Goal: Register for event/course

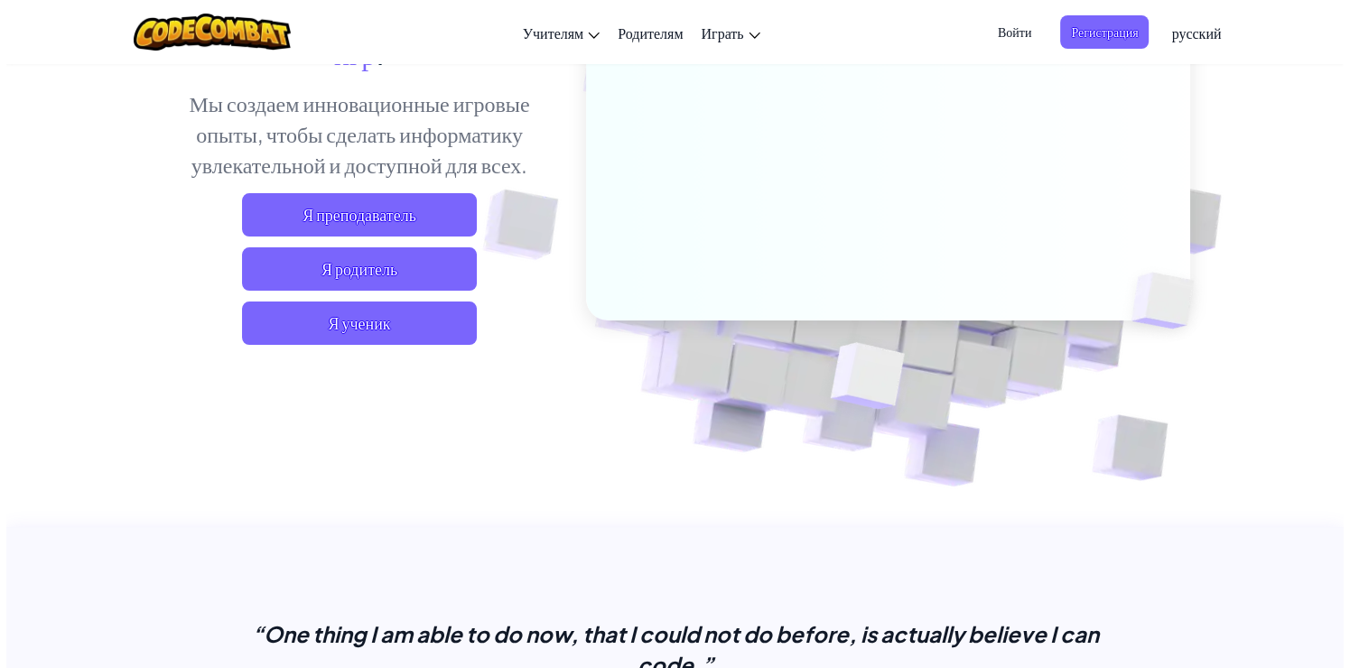
scroll to position [271, 0]
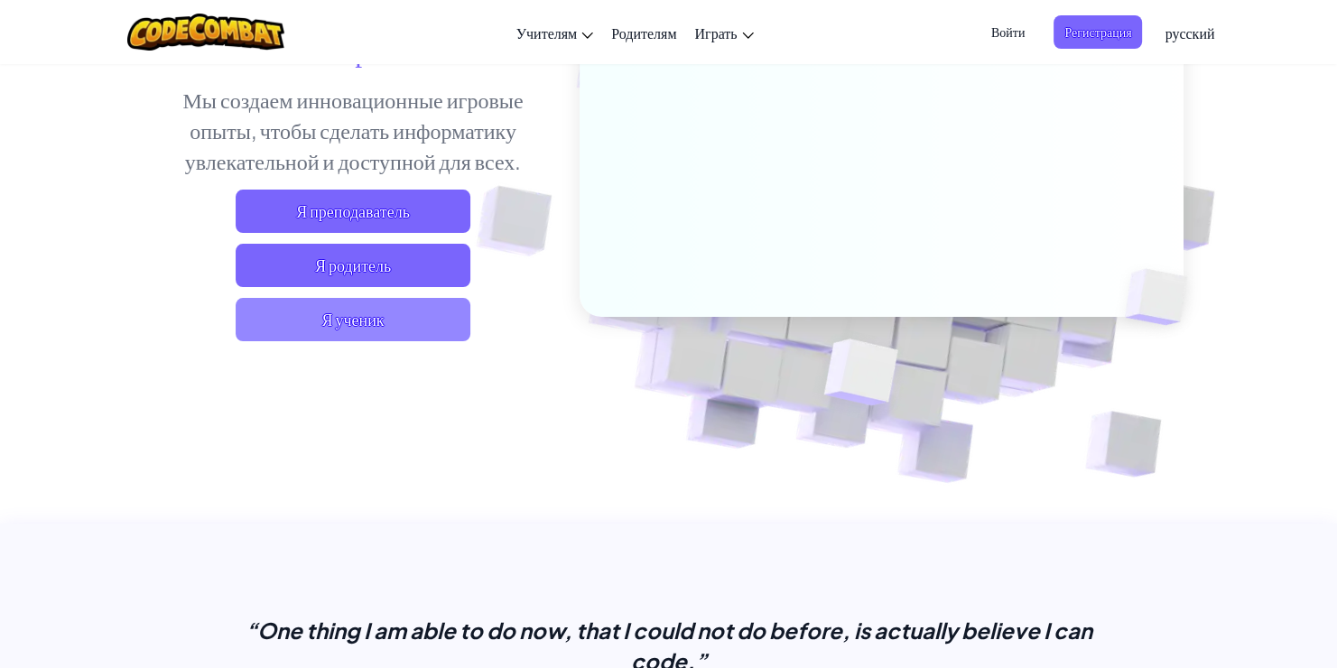
click at [385, 325] on span "Я ученик" at bounding box center [353, 319] width 235 height 43
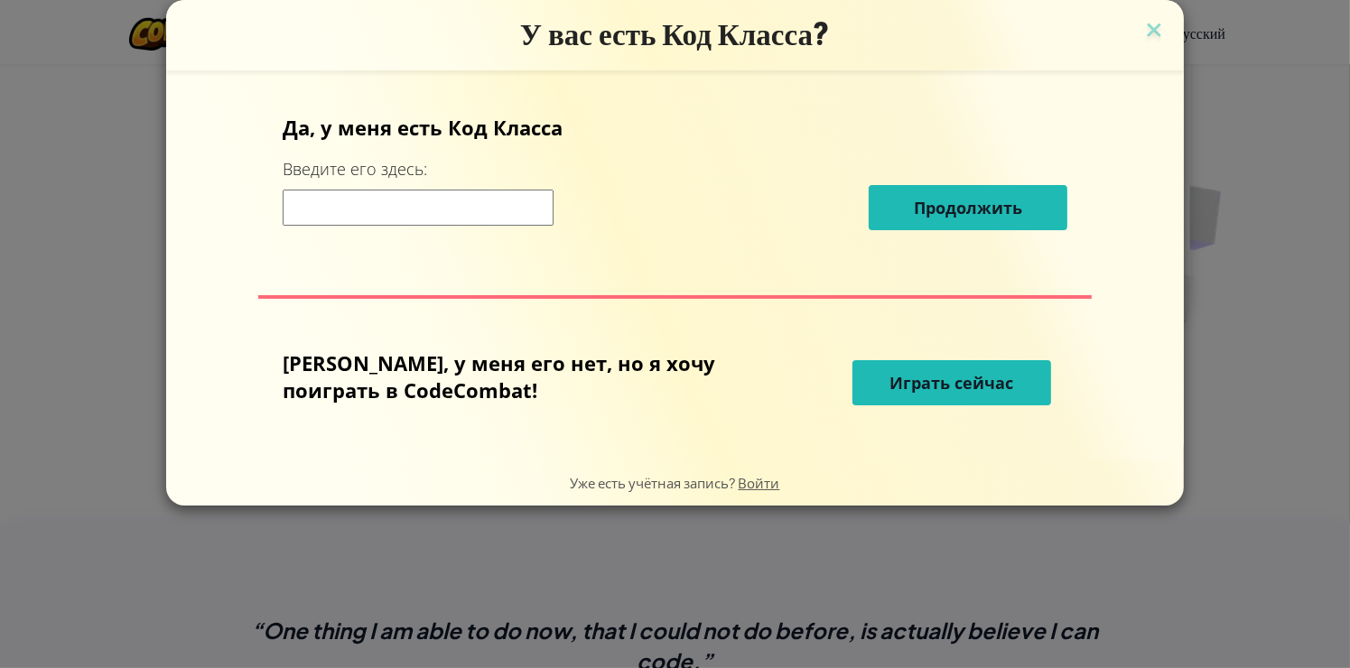
click at [1119, 441] on div "У вас есть Код Класса? Да, у меня есть Код [PERSON_NAME] Введите его здесь: Про…" at bounding box center [675, 334] width 1350 height 668
click at [929, 394] on span "Играть сейчас" at bounding box center [952, 383] width 124 height 22
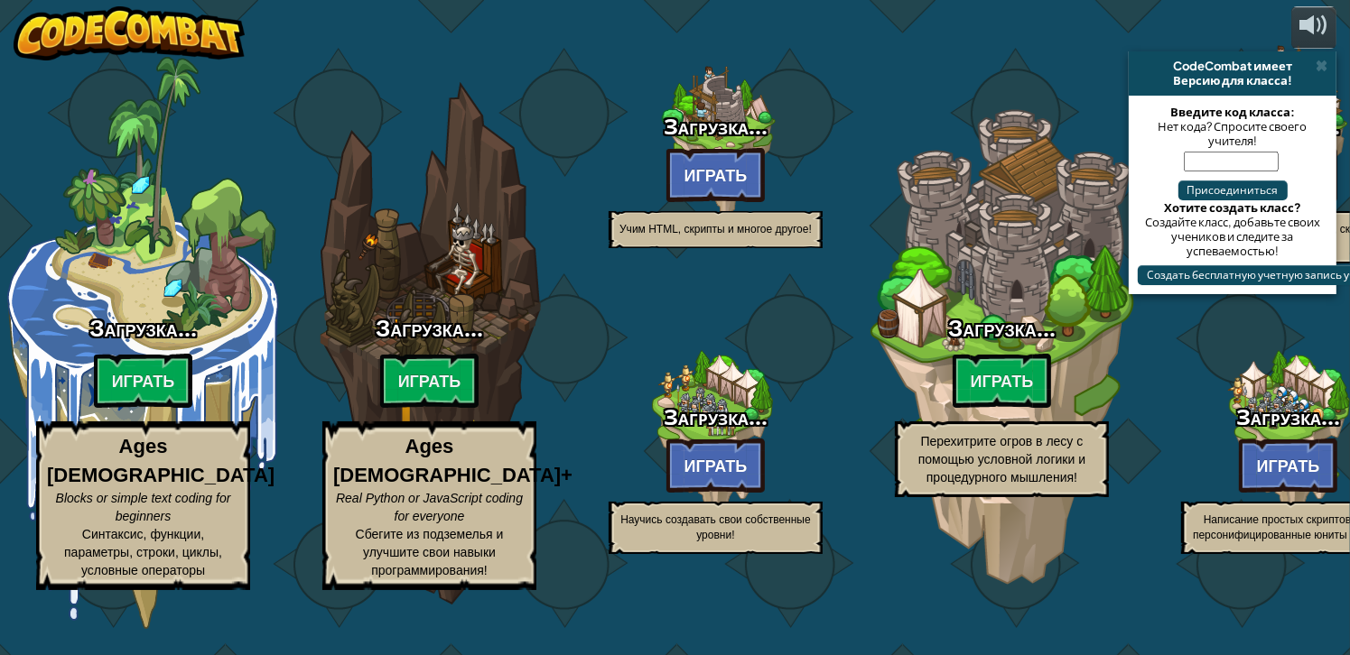
select select "ru"
